Goal: Task Accomplishment & Management: Complete application form

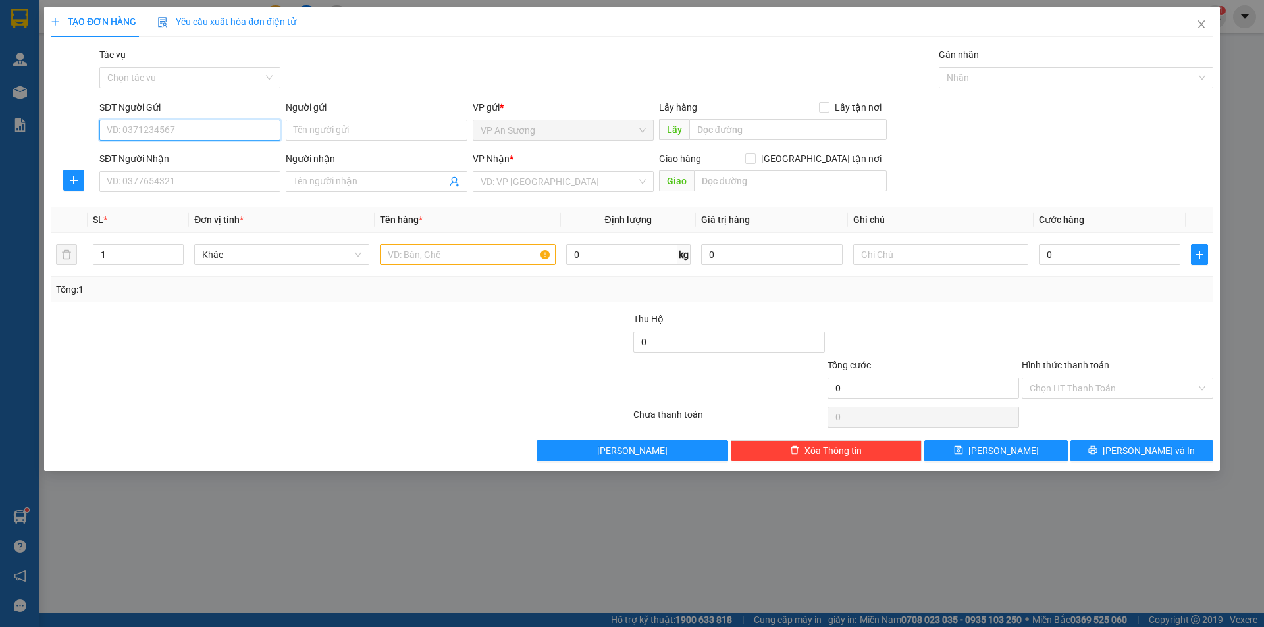
drag, startPoint x: 184, startPoint y: 138, endPoint x: 229, endPoint y: 140, distance: 44.8
click at [185, 138] on input "SĐT Người Gửi" at bounding box center [189, 130] width 181 height 21
type input "0969695545"
click at [233, 186] on input "SĐT Người Nhận" at bounding box center [189, 181] width 181 height 21
type input "0976033255"
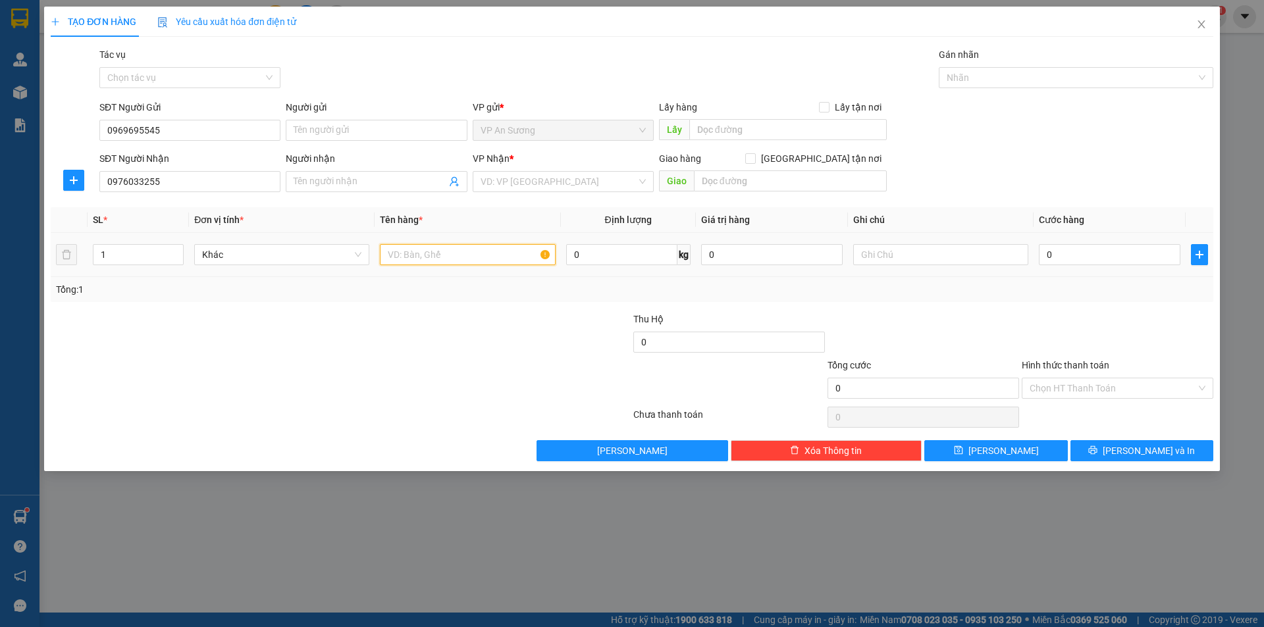
click at [419, 259] on input "text" at bounding box center [467, 254] width 175 height 21
type input "1 XỐP"
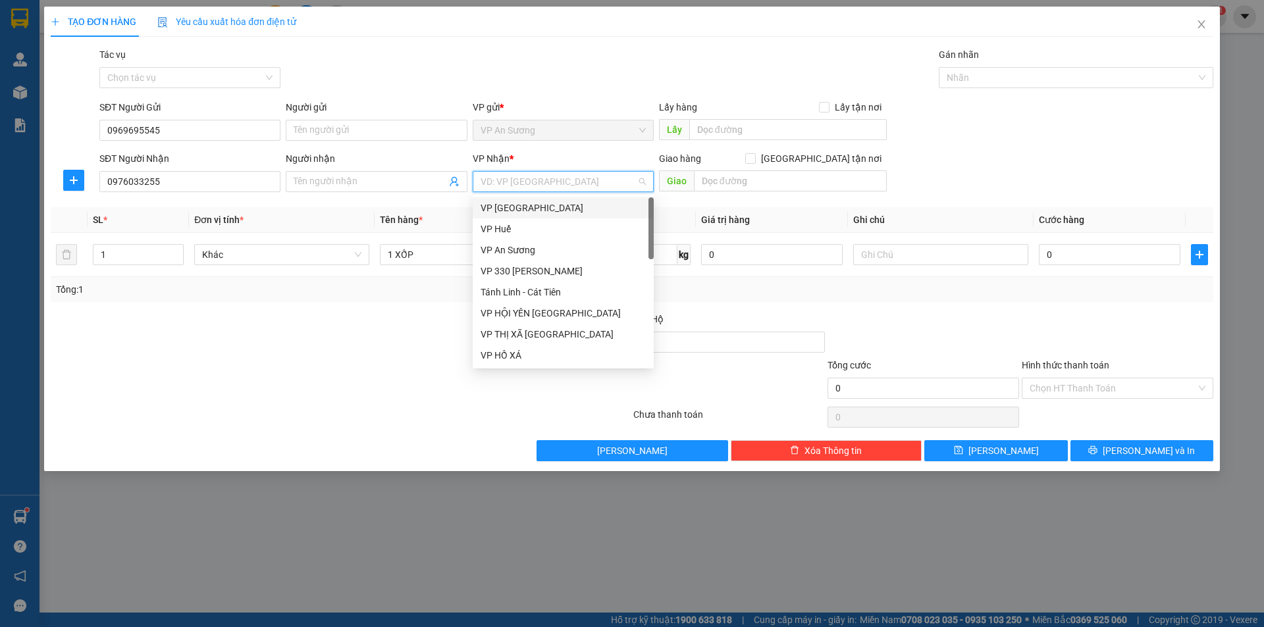
click at [558, 182] on input "search" at bounding box center [558, 182] width 156 height 20
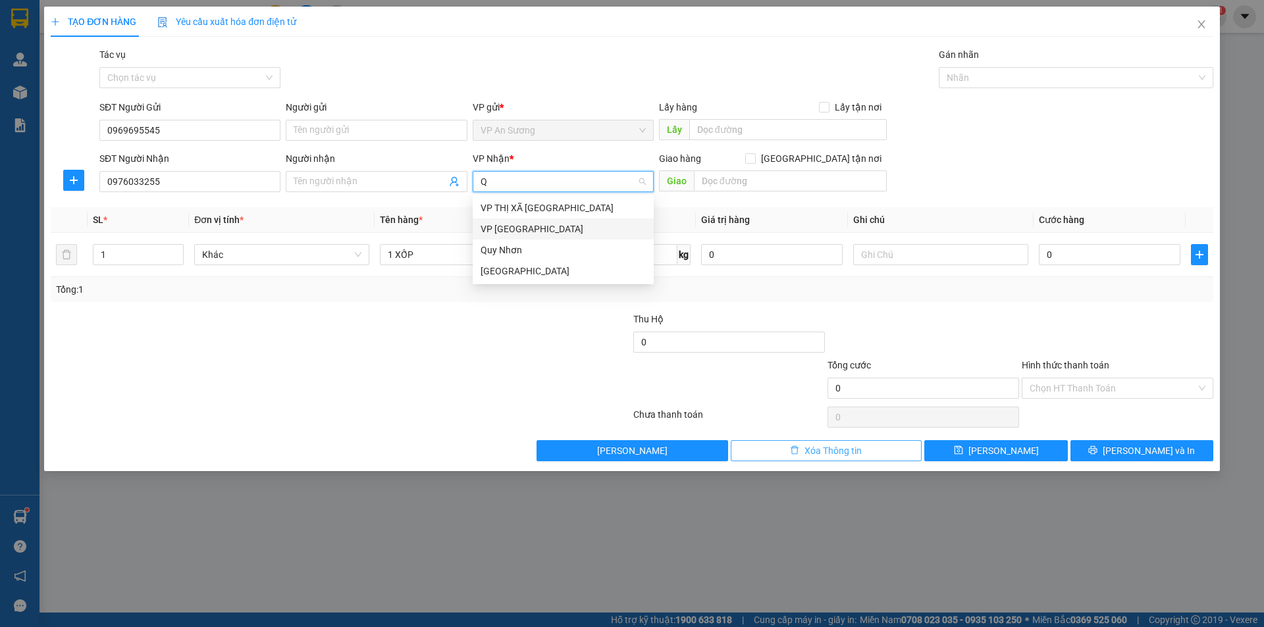
type input "Q"
click at [779, 459] on button "Xóa Thông tin" at bounding box center [827, 450] width 192 height 21
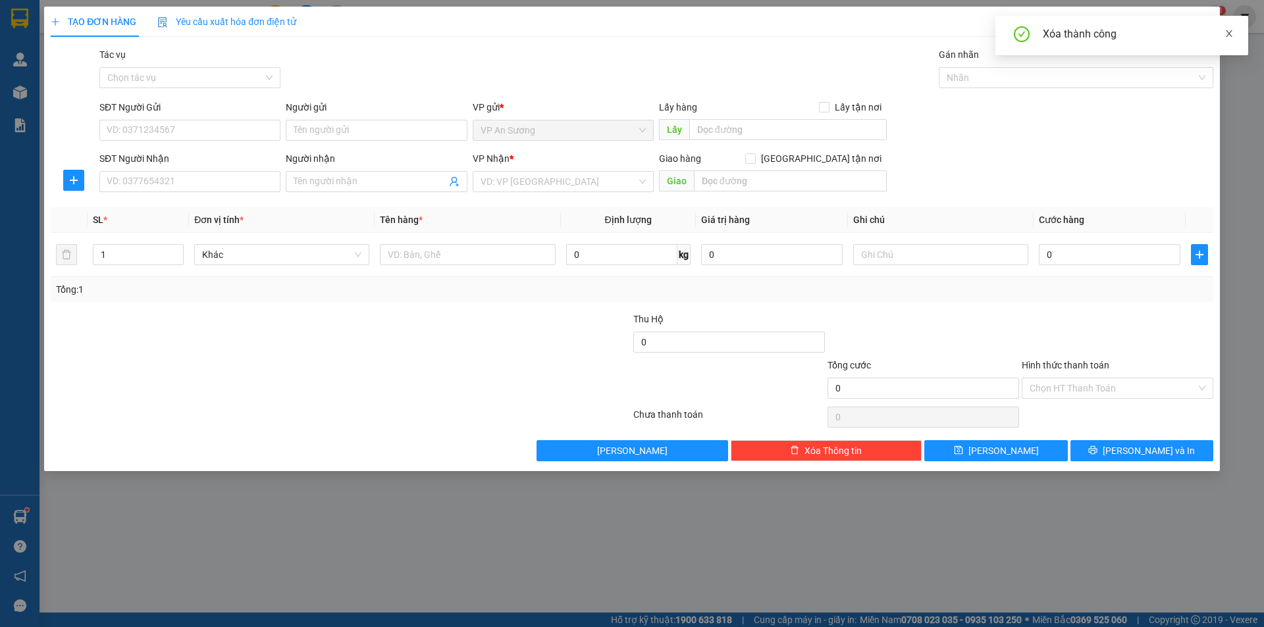
click at [1225, 32] on icon "close" at bounding box center [1228, 33] width 9 height 9
click at [1204, 26] on icon "close" at bounding box center [1201, 24] width 11 height 11
